Goal: Task Accomplishment & Management: Complete application form

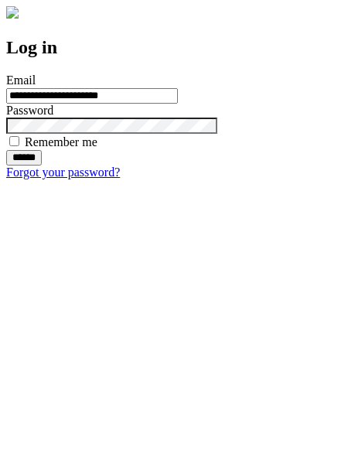
type input "**********"
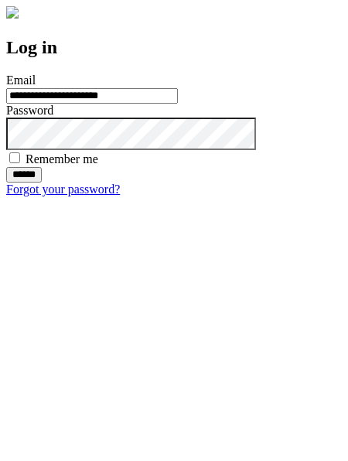
click at [42, 183] on input "******" at bounding box center [24, 174] width 36 height 15
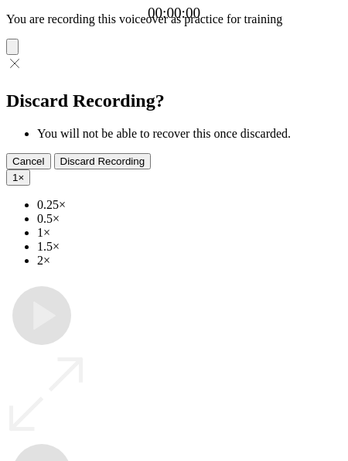
type input "**********"
